Goal: Transaction & Acquisition: Subscribe to service/newsletter

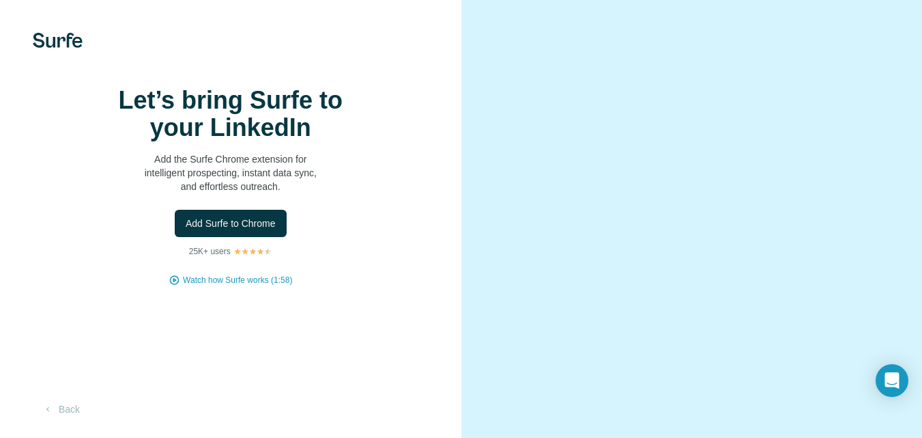
click at [573, 305] on video at bounding box center [692, 219] width 385 height 193
click at [64, 404] on button "Back" at bounding box center [61, 409] width 57 height 25
click at [451, 371] on div "Let’s bring Surfe to your LinkedIn Add the Surfe Chrome extension for intellige…" at bounding box center [231, 219] width 462 height 438
